Goal: Task Accomplishment & Management: Complete application form

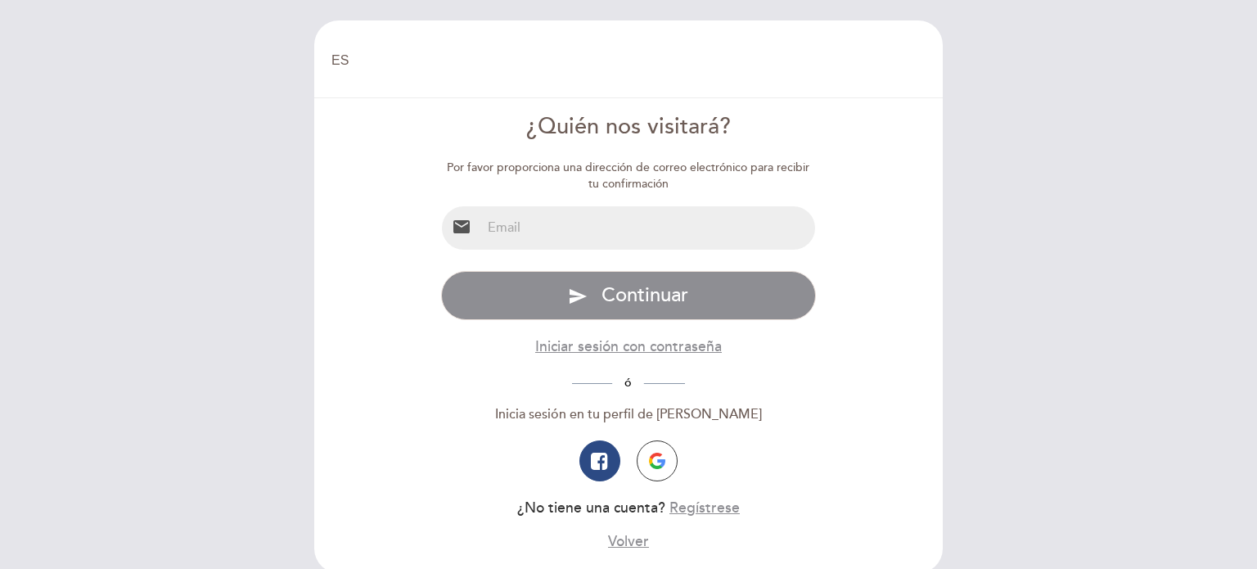
select select "es"
click at [563, 219] on input "email" at bounding box center [648, 227] width 335 height 43
type input "[EMAIL_ADDRESS][DOMAIN_NAME]"
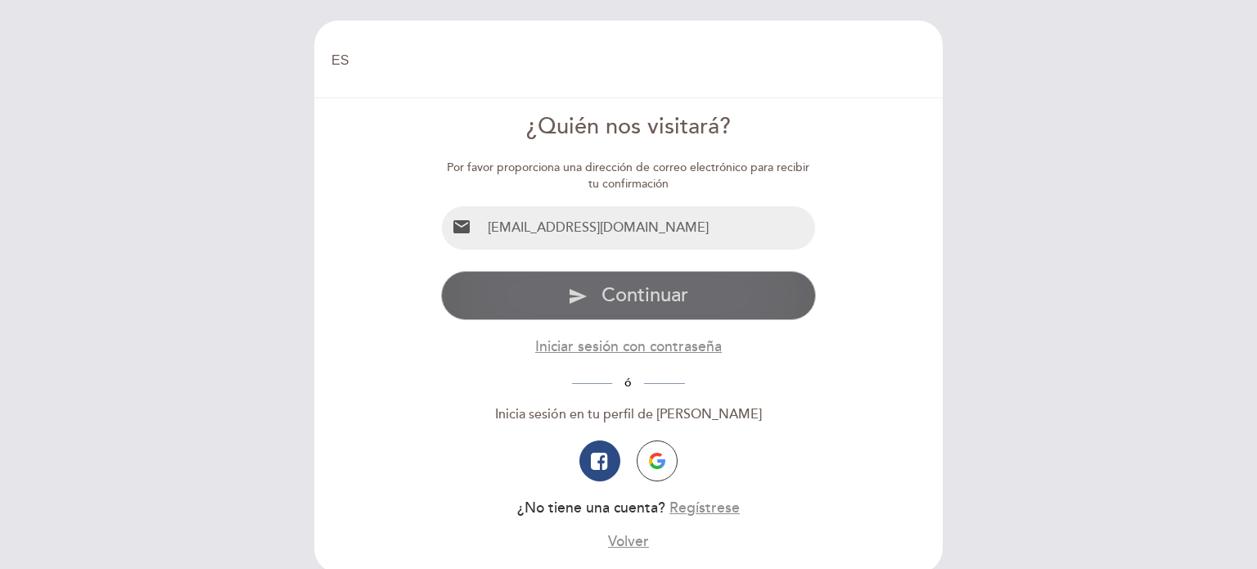
click at [652, 292] on span "Continuar" at bounding box center [645, 295] width 87 height 24
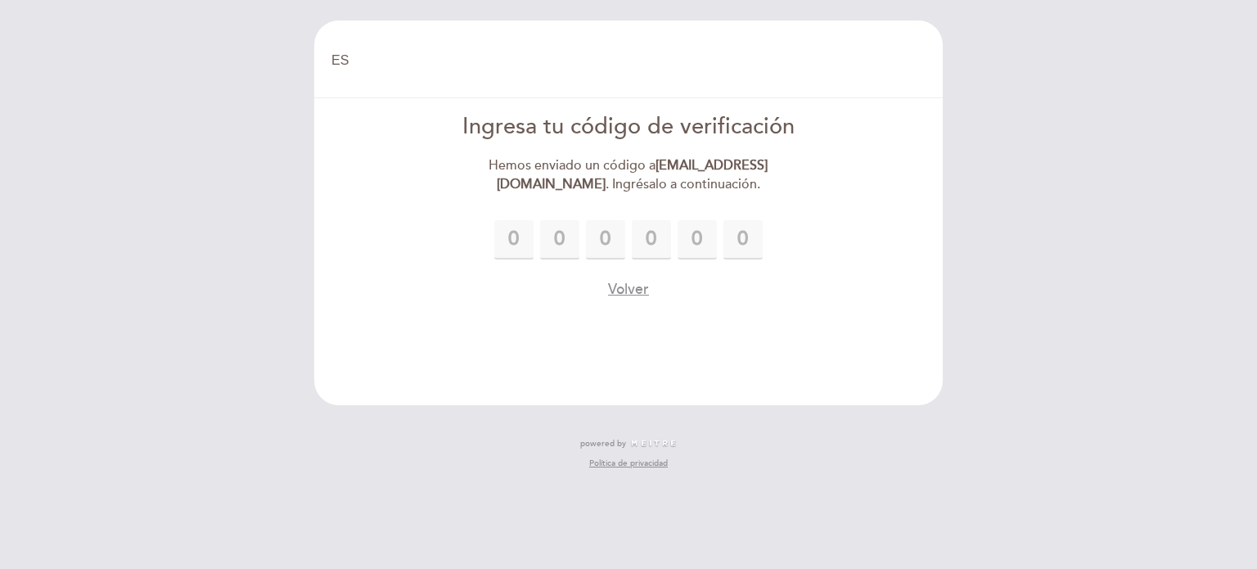
type input "1"
type input "7"
type input "9"
type input "2"
type input "6"
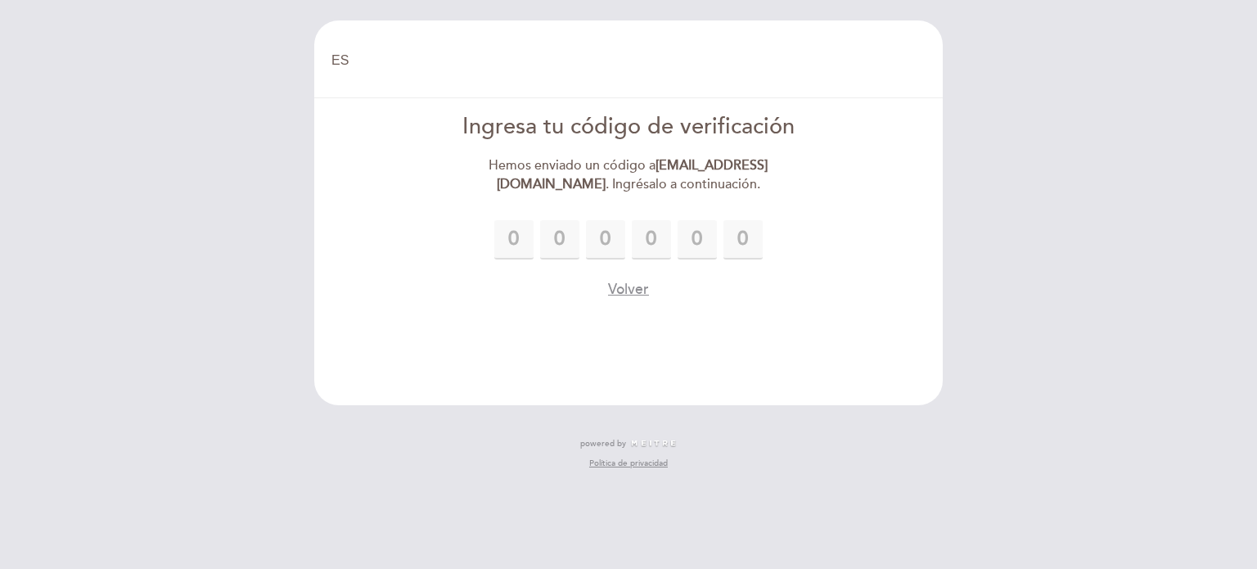
type input "1"
type input "[PERSON_NAME] [PERSON_NAME]"
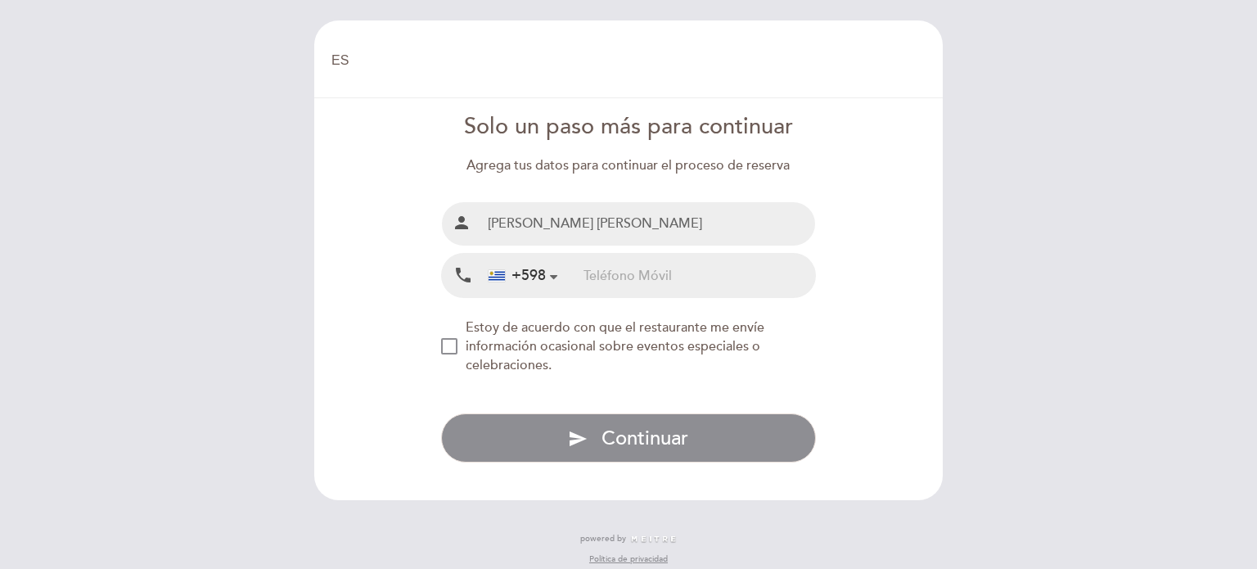
click at [629, 266] on input "tel" at bounding box center [700, 275] width 232 height 43
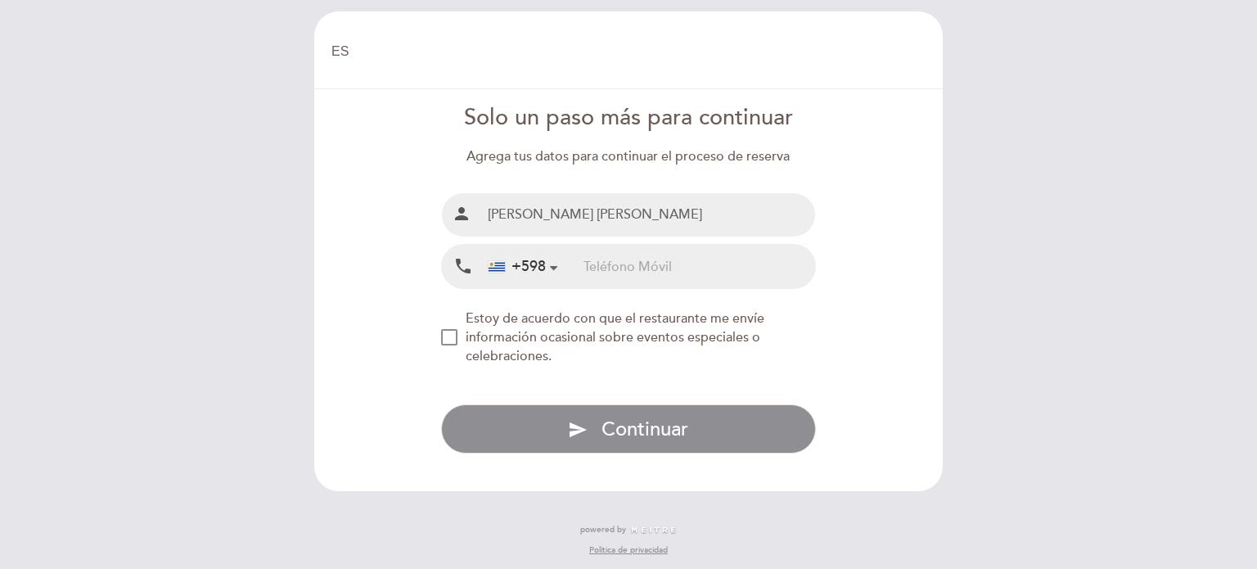
scroll to position [11, 0]
